Goal: Task Accomplishment & Management: Use online tool/utility

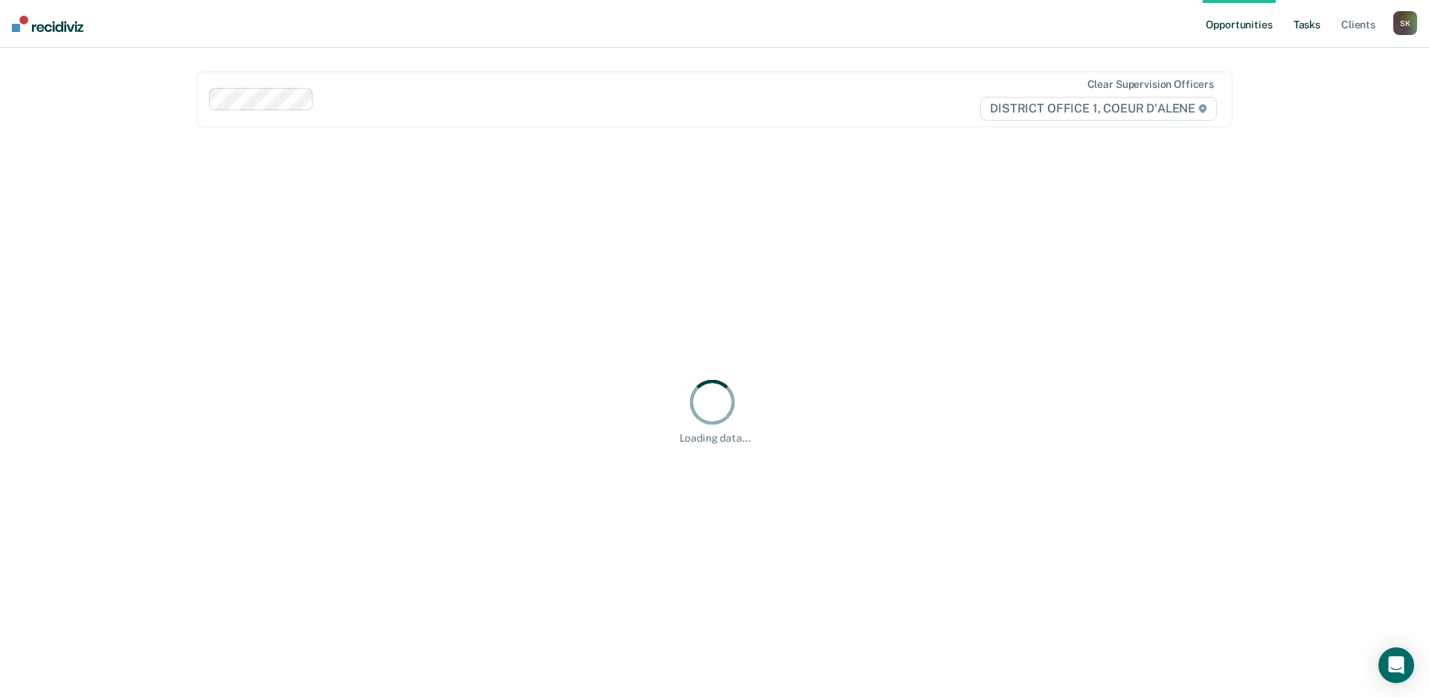
click at [1300, 26] on link "Tasks" at bounding box center [1307, 24] width 33 height 48
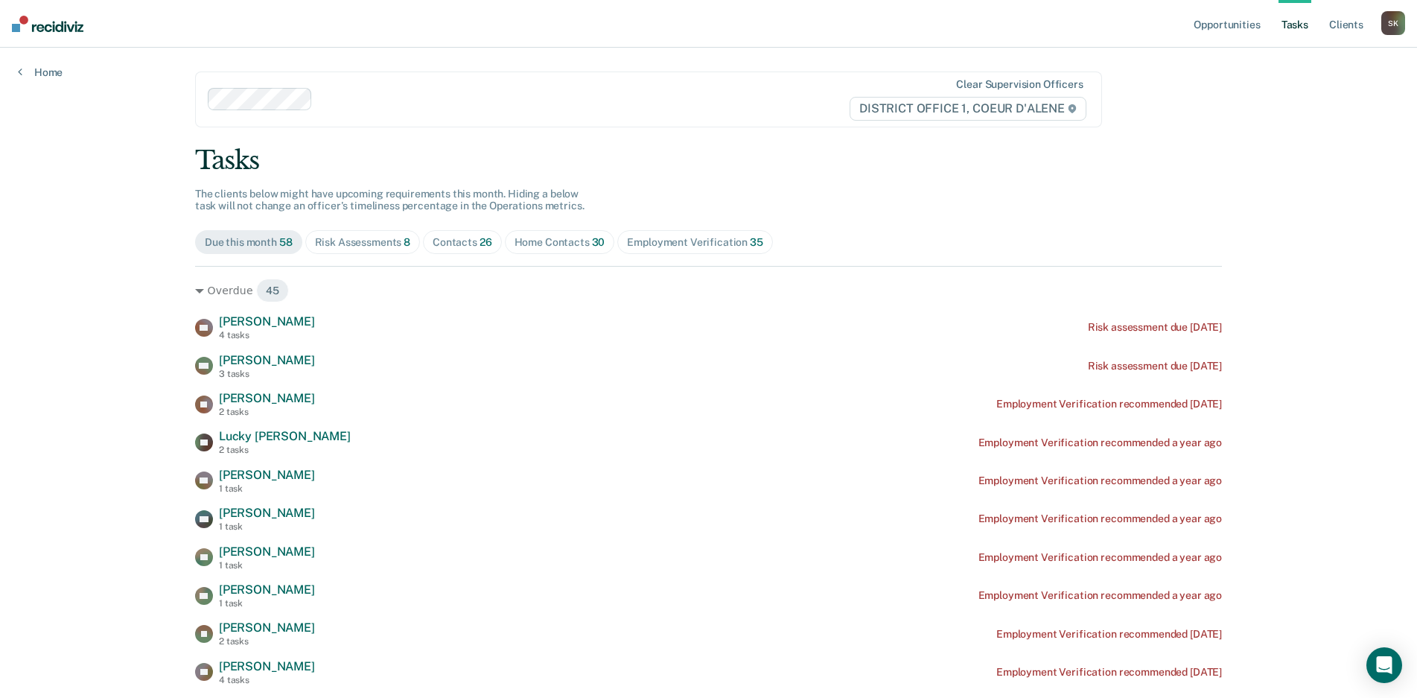
click at [1300, 26] on link "Tasks" at bounding box center [1294, 24] width 33 height 48
click at [377, 240] on div "Risk Assessments 8" at bounding box center [363, 242] width 96 height 13
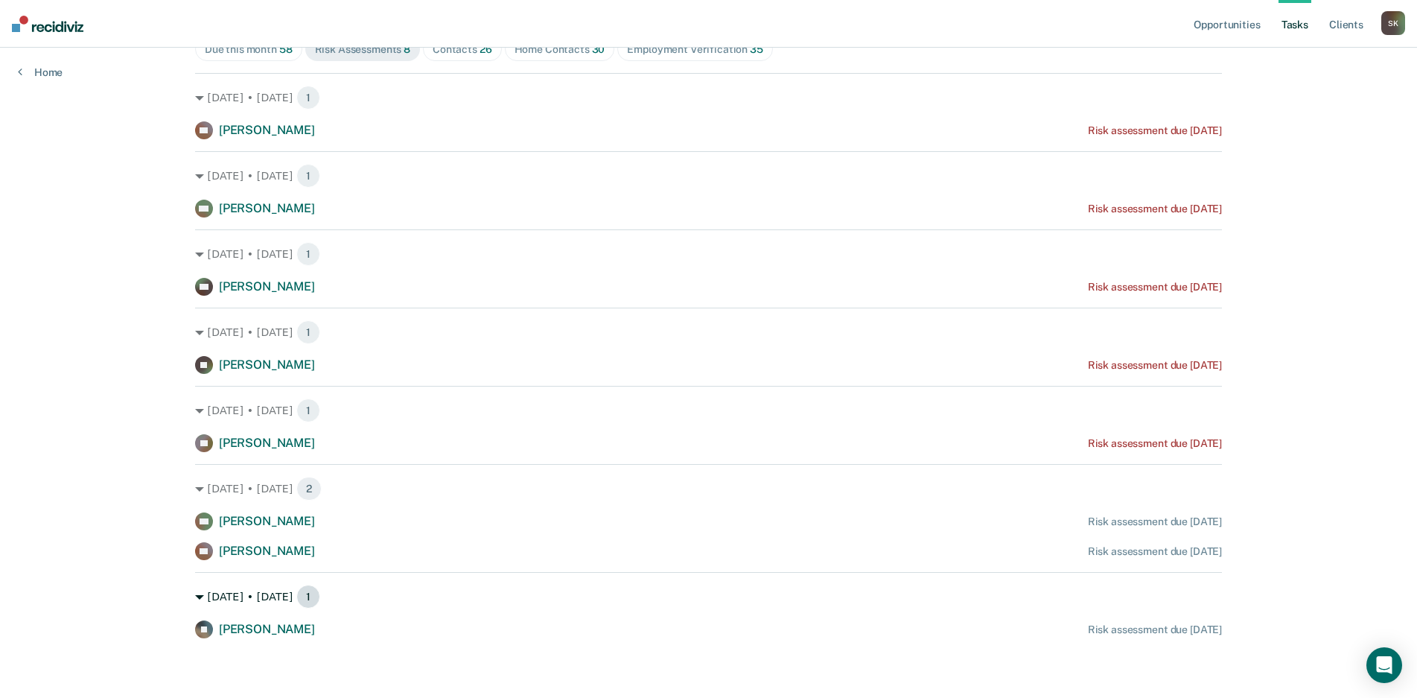
scroll to position [118, 0]
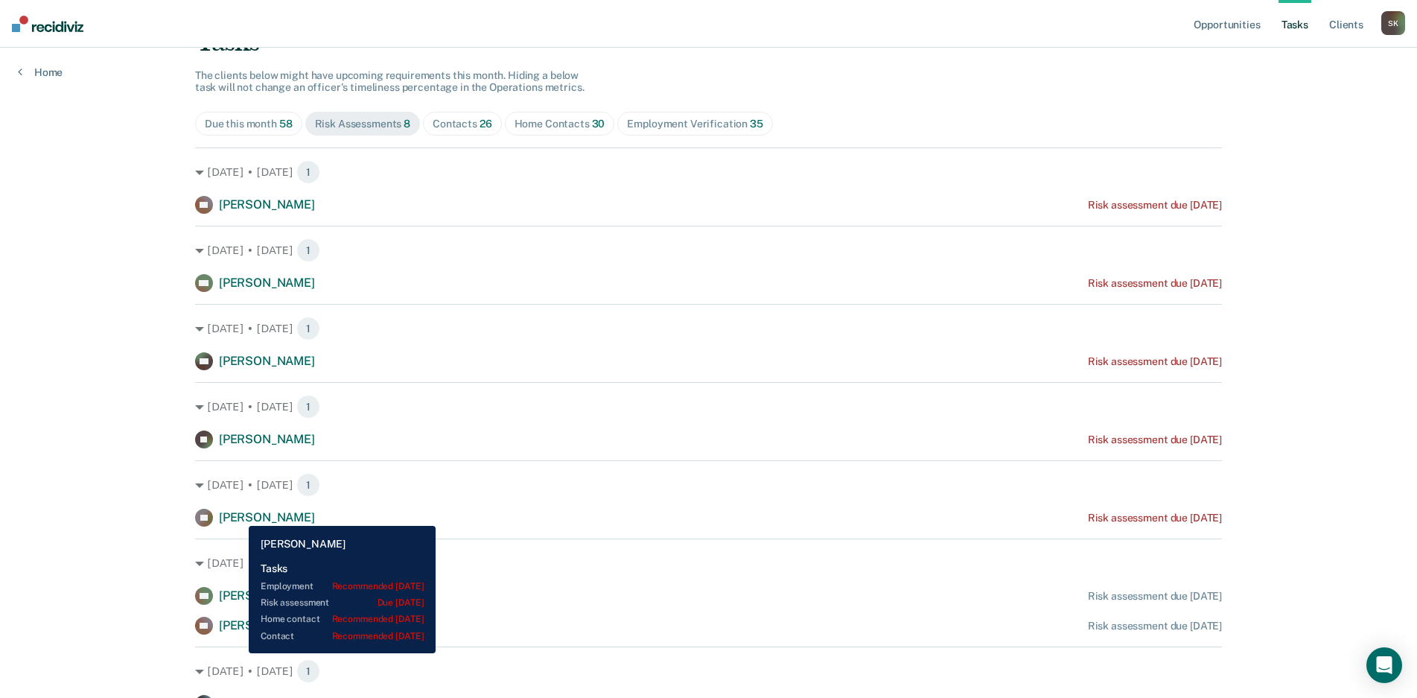
click at [237, 514] on span "[PERSON_NAME]" at bounding box center [267, 517] width 96 height 14
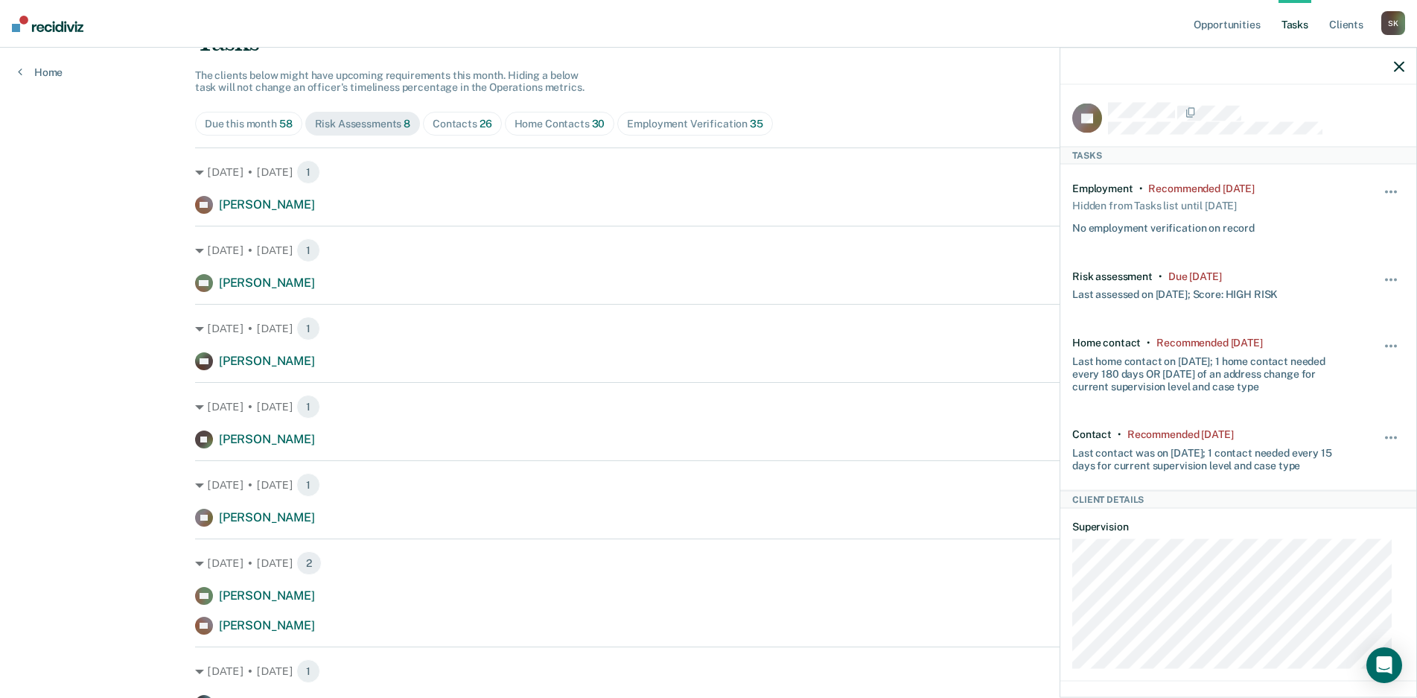
click at [1401, 64] on icon "button" at bounding box center [1399, 66] width 10 height 10
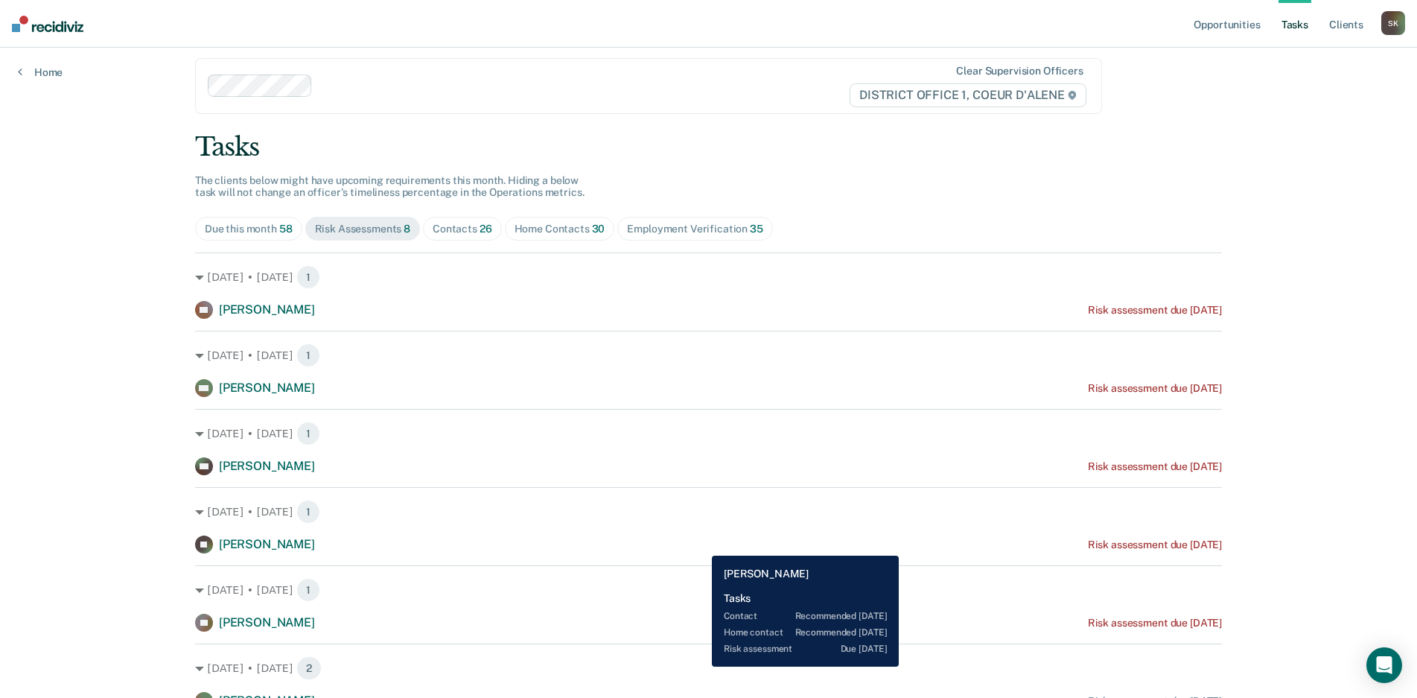
scroll to position [0, 0]
